Goal: Answer question/provide support

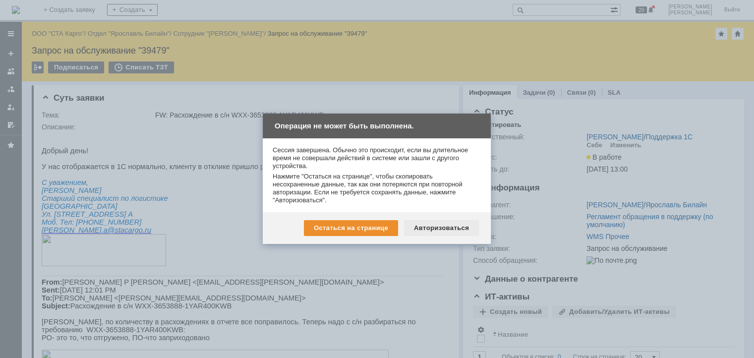
click at [431, 226] on div "Авторизоваться" at bounding box center [441, 228] width 75 height 16
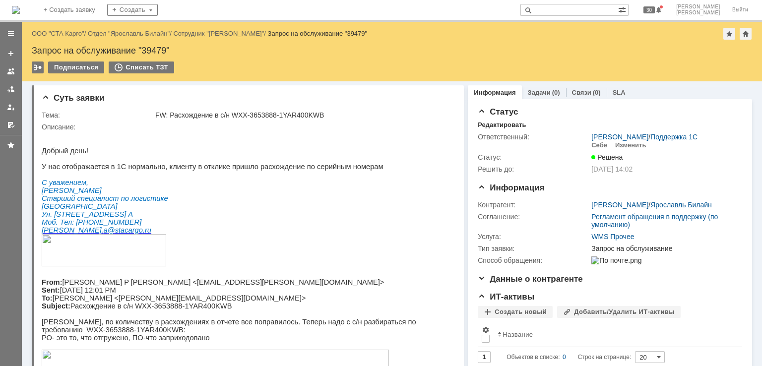
click at [64, 28] on div "Назад | ООО "СТА Карго" / Отдел "Ярославль Билайн" / Сотрудник "[PERSON_NAME]" …" at bounding box center [392, 34] width 720 height 12
click at [60, 34] on link "ООО "СТА Карго"" at bounding box center [58, 33] width 53 height 7
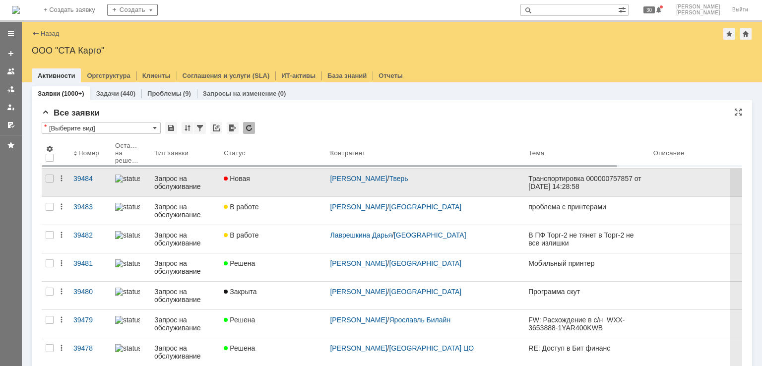
click at [282, 185] on link "Новая" at bounding box center [273, 183] width 106 height 28
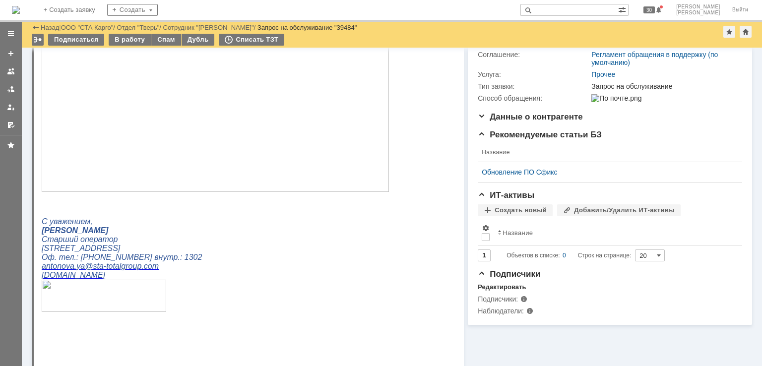
scroll to position [149, 0]
click at [167, 157] on img at bounding box center [215, 93] width 347 height 195
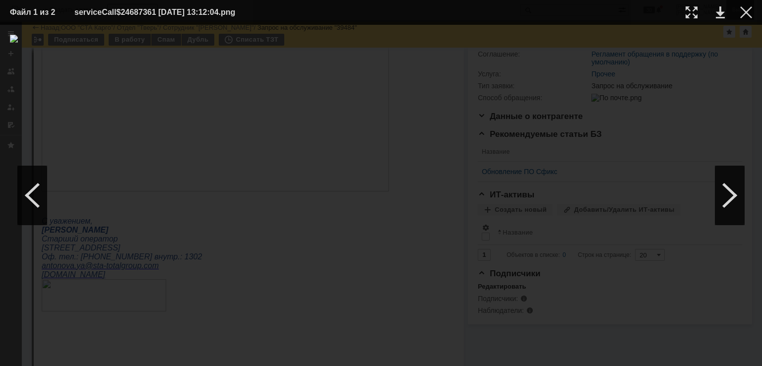
drag, startPoint x: 743, startPoint y: 14, endPoint x: 733, endPoint y: 15, distance: 10.0
click at [743, 14] on div at bounding box center [746, 12] width 12 height 12
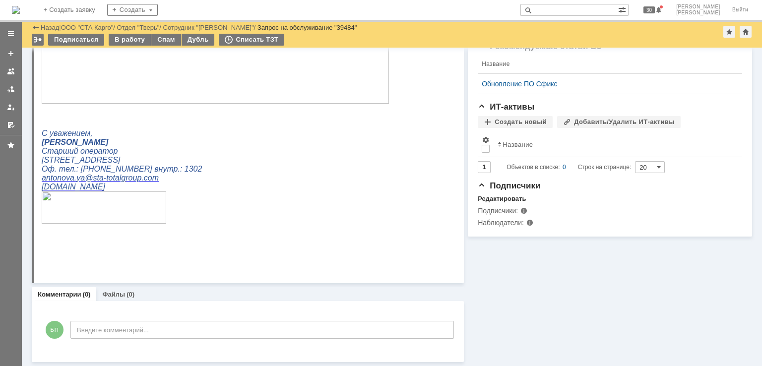
scroll to position [0, 0]
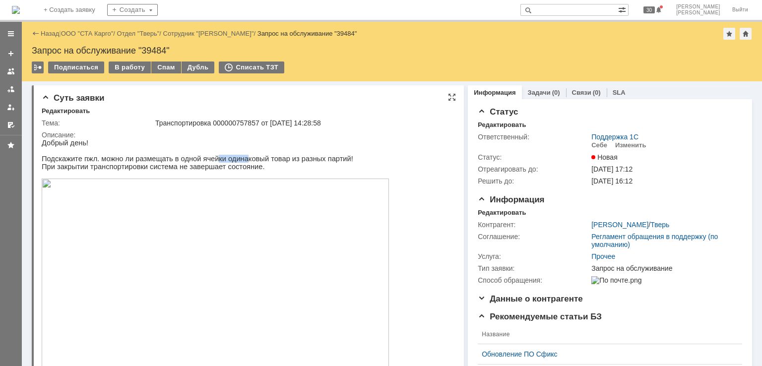
drag, startPoint x: 232, startPoint y: 159, endPoint x: 204, endPoint y: 159, distance: 27.8
click at [204, 159] on span "Подскажите пжл. можно ли размещать в одной ячейки одинаковый товар из разных па…" at bounding box center [198, 159] width 312 height 8
click at [183, 161] on span "Подскажите пжл. можно ли размещать в одной ячейки одинаковый товар из разных па…" at bounding box center [198, 159] width 312 height 8
click at [198, 257] on img at bounding box center [215, 276] width 347 height 195
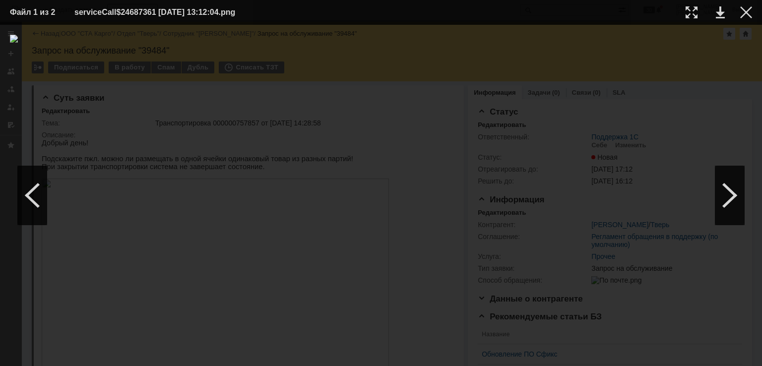
drag, startPoint x: 744, startPoint y: 14, endPoint x: 718, endPoint y: 20, distance: 27.0
click at [744, 14] on div at bounding box center [746, 12] width 12 height 12
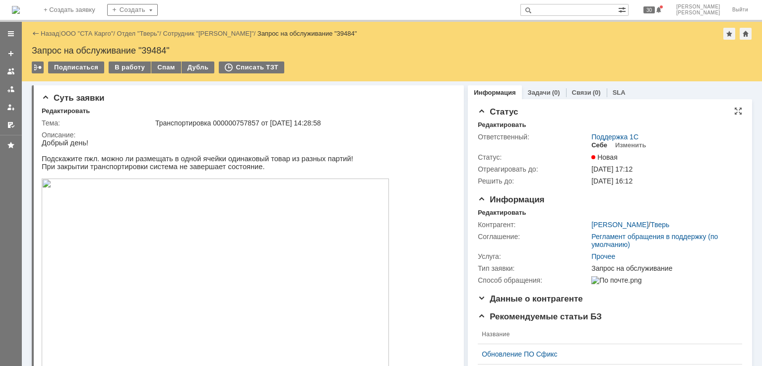
click at [597, 147] on div "Себе" at bounding box center [599, 145] width 16 height 8
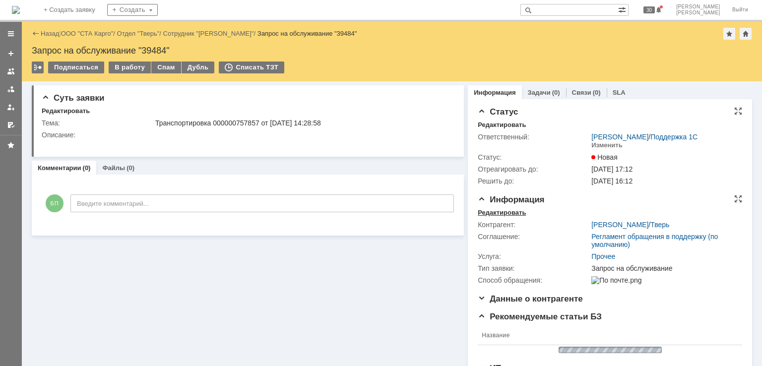
click at [494, 209] on div "Редактировать" at bounding box center [502, 213] width 48 height 8
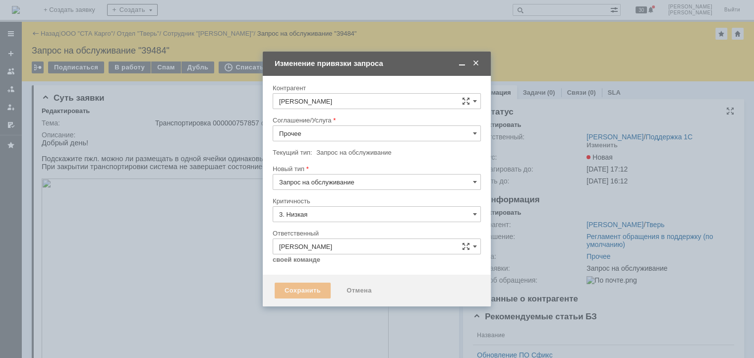
type input "[не указано]"
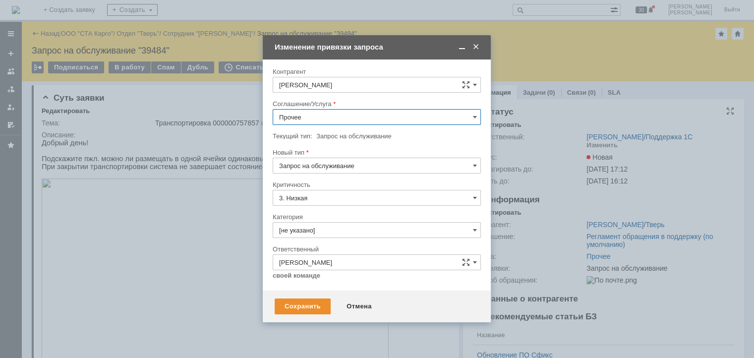
click at [326, 118] on input "Прочее" at bounding box center [377, 117] width 208 height 16
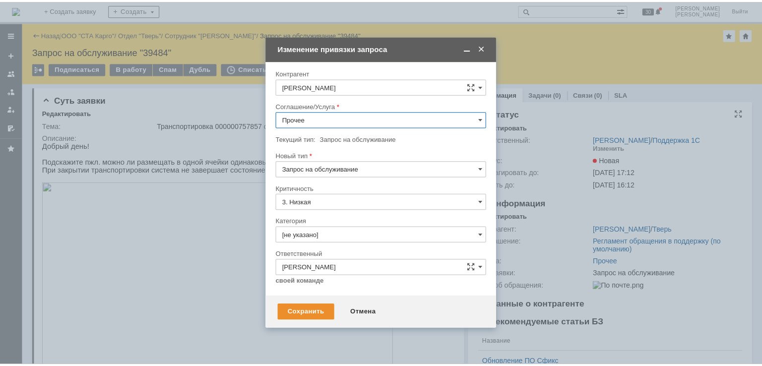
scroll to position [288, 0]
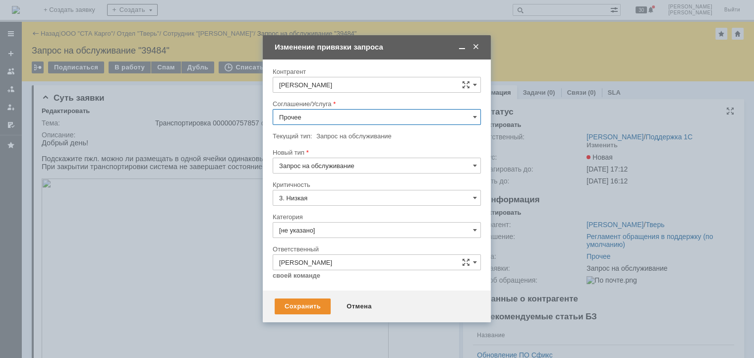
click at [353, 237] on span "WMS Размещение ТСД" at bounding box center [376, 240] width 195 height 8
type input "WMS Размещение ТСД"
click at [296, 303] on div "Сохранить" at bounding box center [303, 307] width 56 height 16
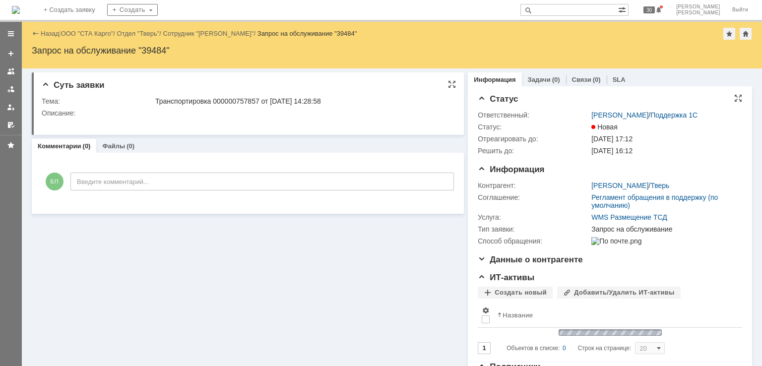
scroll to position [0, 0]
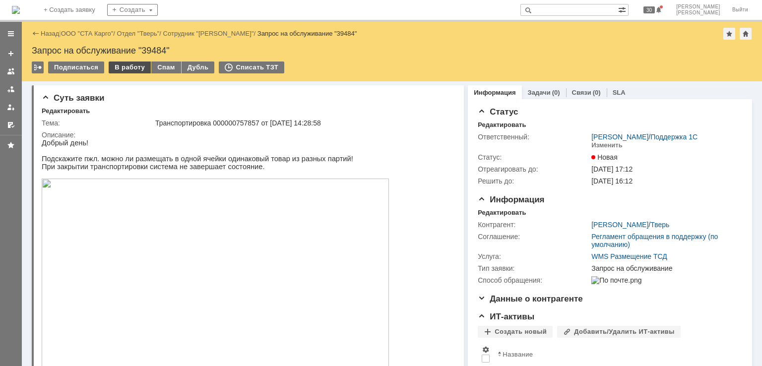
click at [130, 66] on div "В работу" at bounding box center [130, 68] width 42 height 12
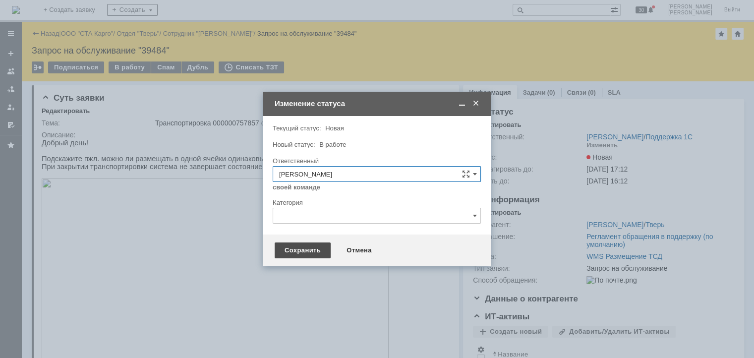
click at [295, 250] on div "Сохранить" at bounding box center [303, 251] width 56 height 16
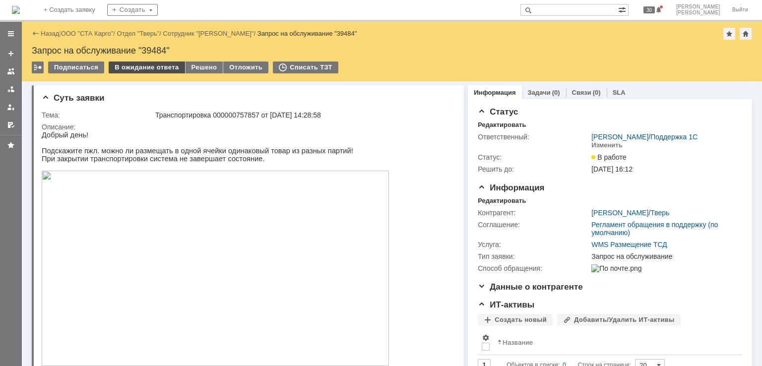
click at [131, 66] on div "В ожидание ответа" at bounding box center [147, 68] width 76 height 12
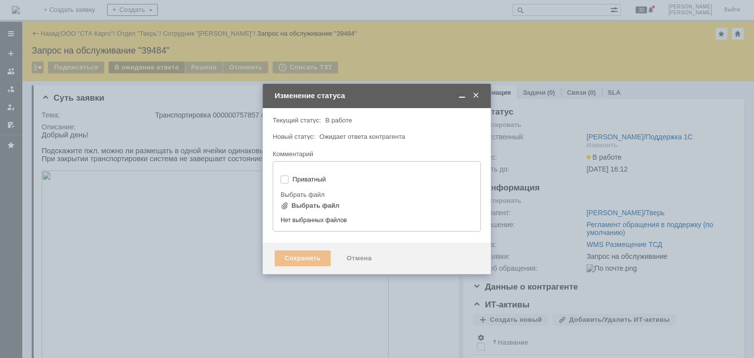
type input "[не указано]"
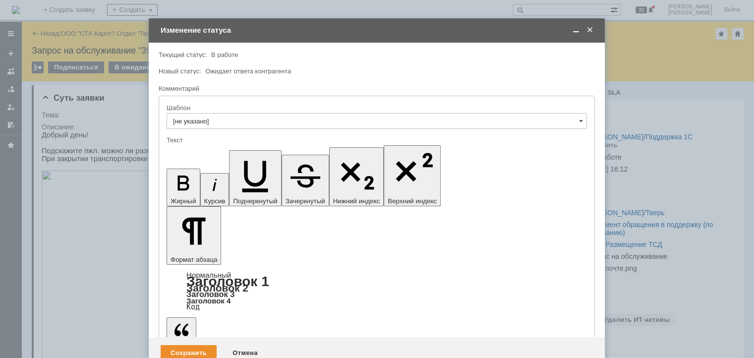
drag, startPoint x: 357, startPoint y: 2756, endPoint x: 345, endPoint y: 2754, distance: 12.6
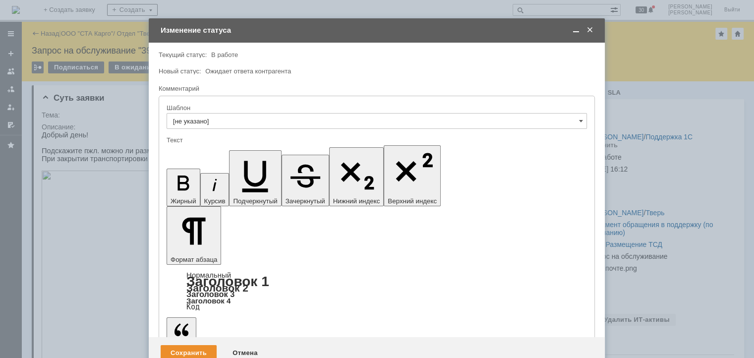
click at [183, 345] on div "Сохранить" at bounding box center [189, 353] width 56 height 16
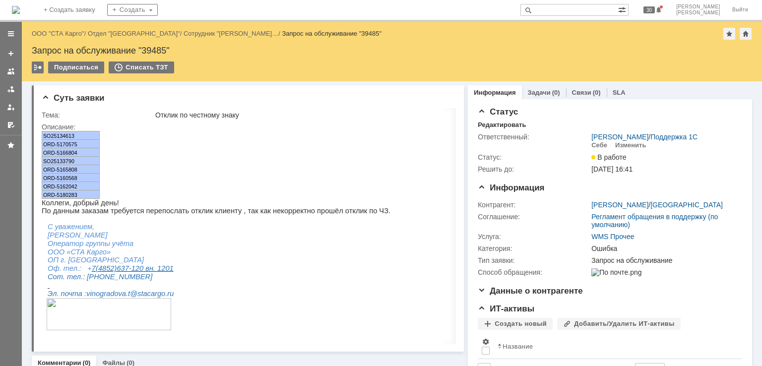
click at [0, 306] on div at bounding box center [11, 194] width 22 height 344
